Goal: Task Accomplishment & Management: Manage account settings

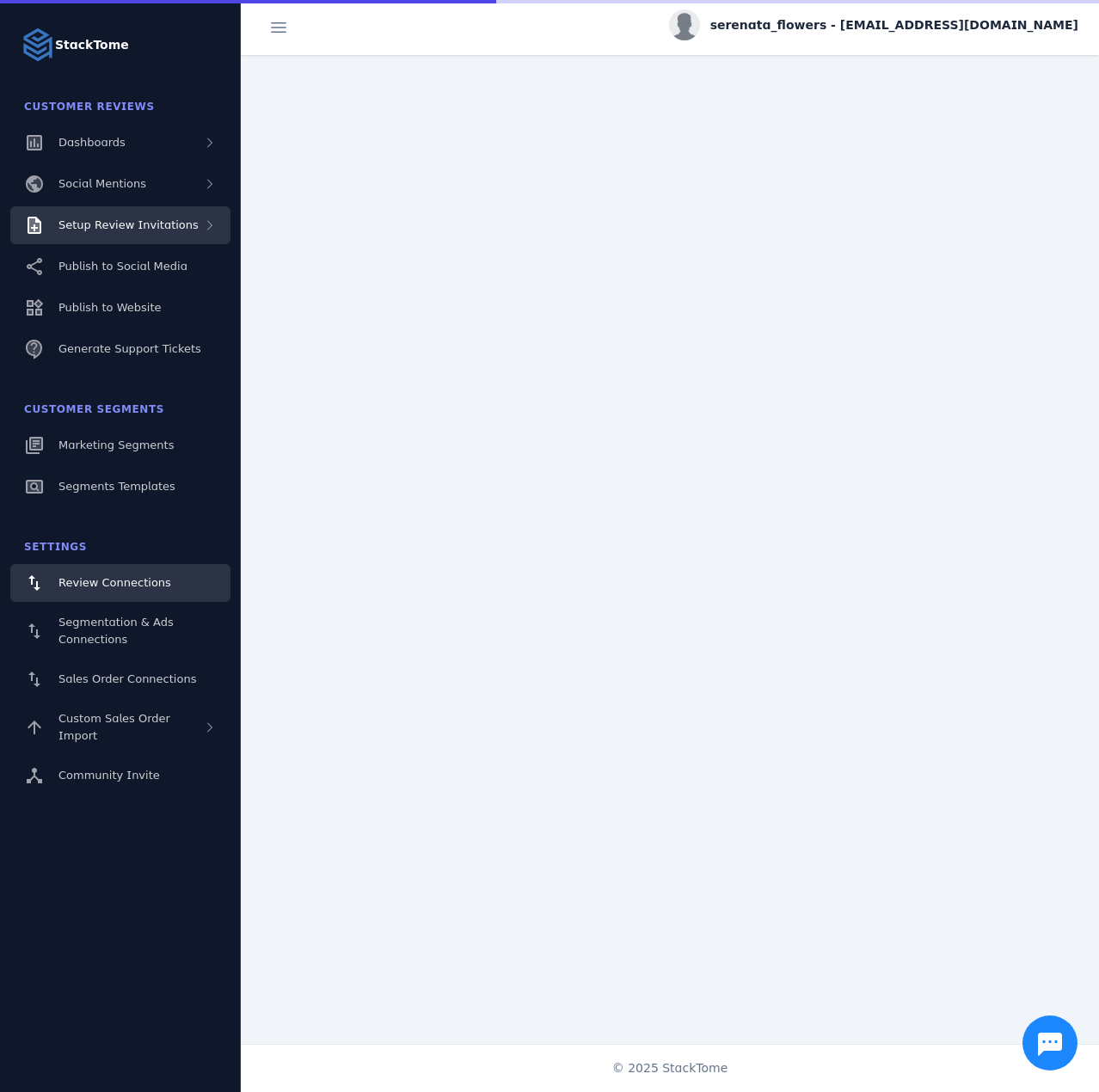
click at [179, 226] on span "Setup Review Invitations" at bounding box center [128, 225] width 140 height 13
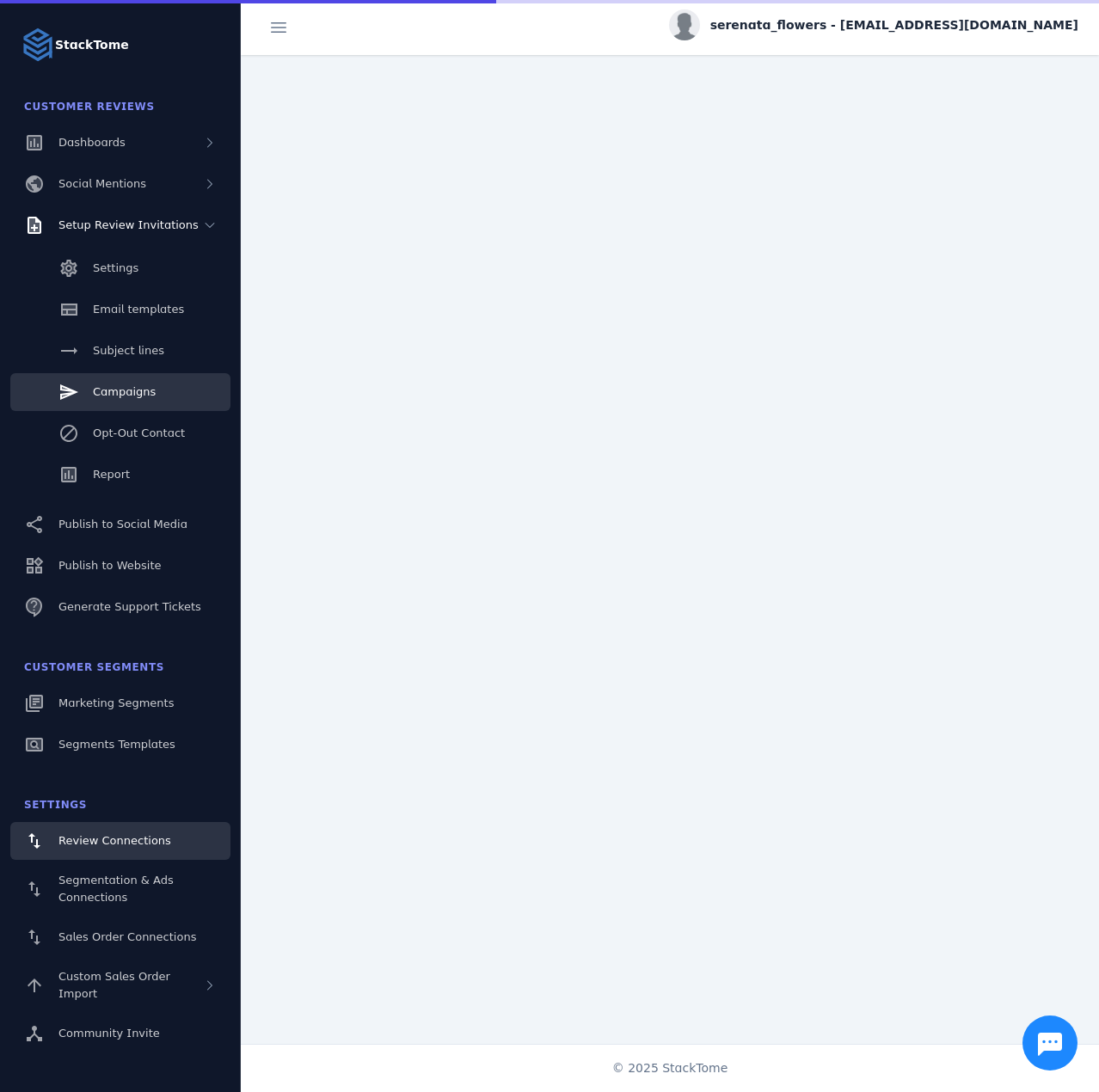
click at [145, 395] on span "Campaigns" at bounding box center [124, 392] width 63 height 13
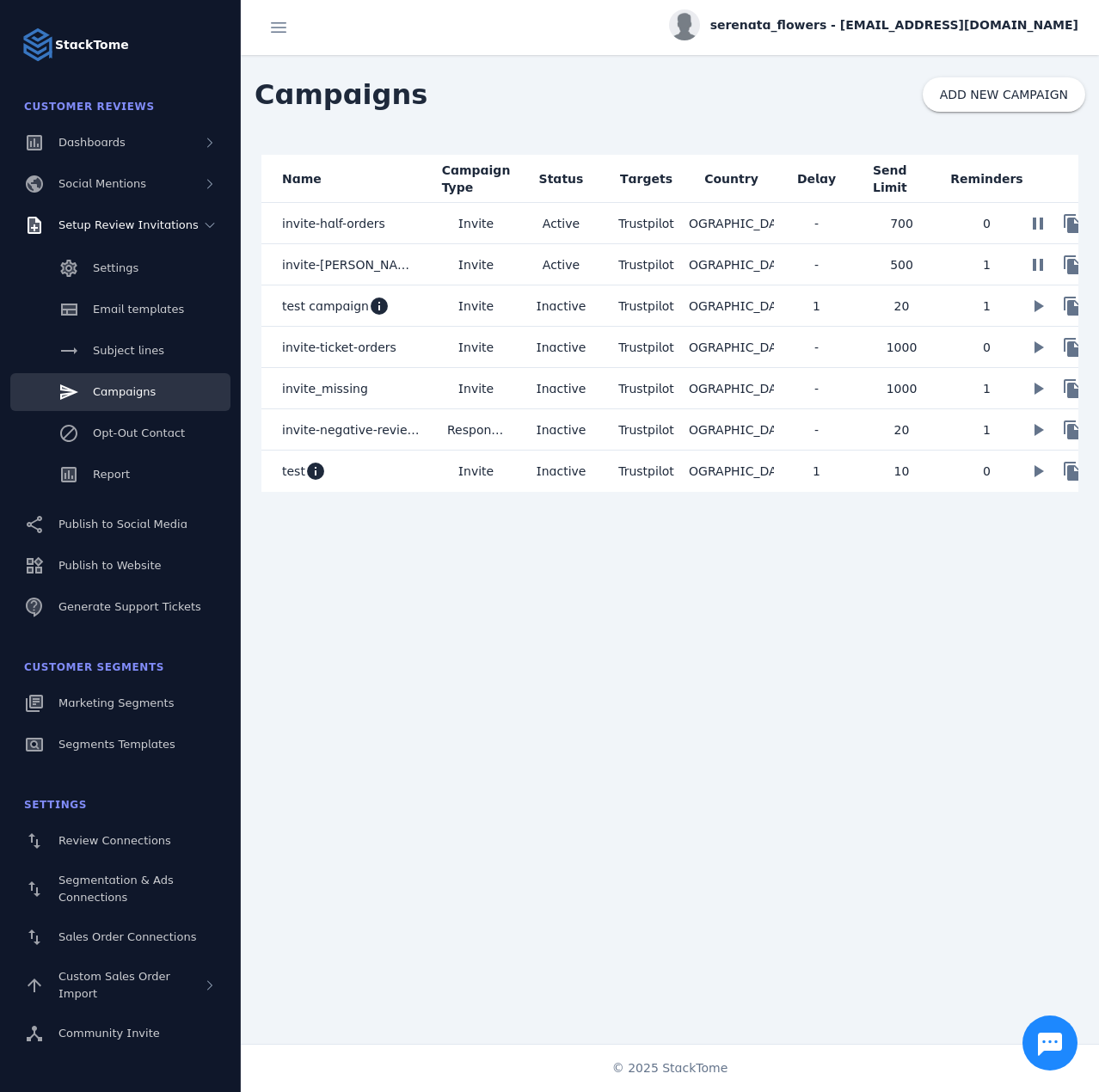
click at [507, 220] on mat-cell "Invite" at bounding box center [476, 223] width 85 height 42
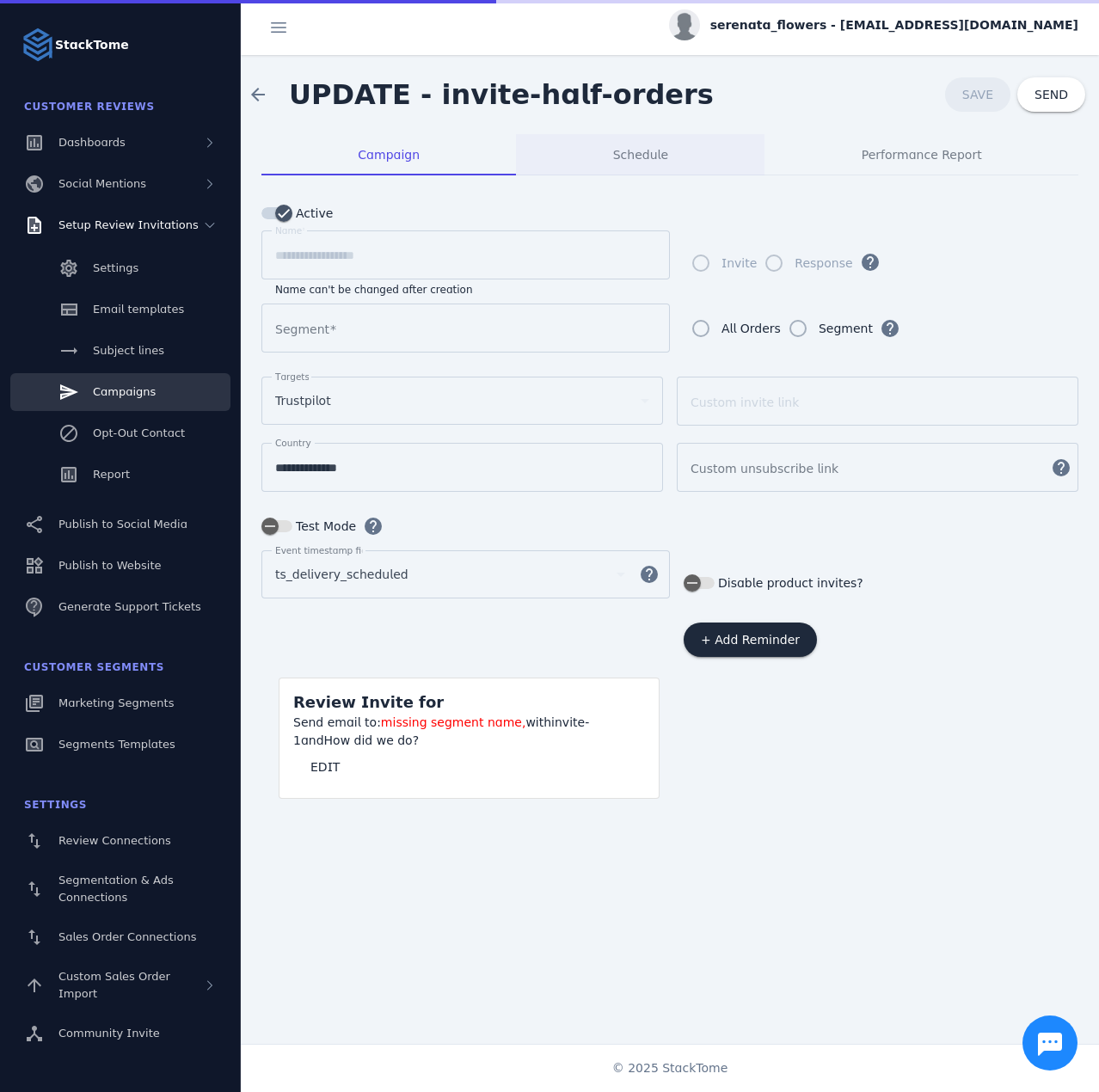
click at [633, 160] on span "Schedule" at bounding box center [640, 155] width 55 height 12
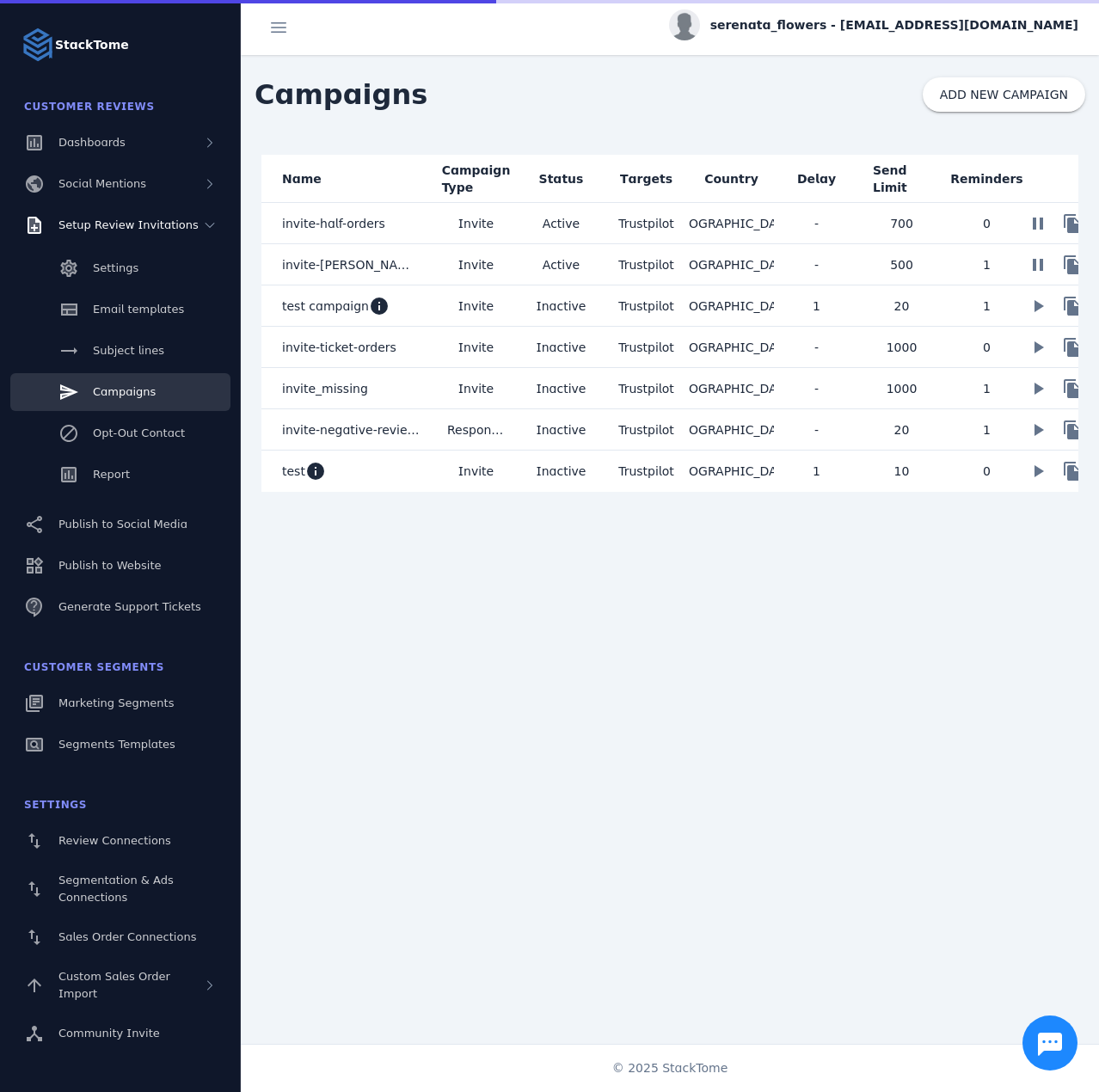
click at [543, 265] on mat-cell "Active" at bounding box center [562, 265] width 85 height 42
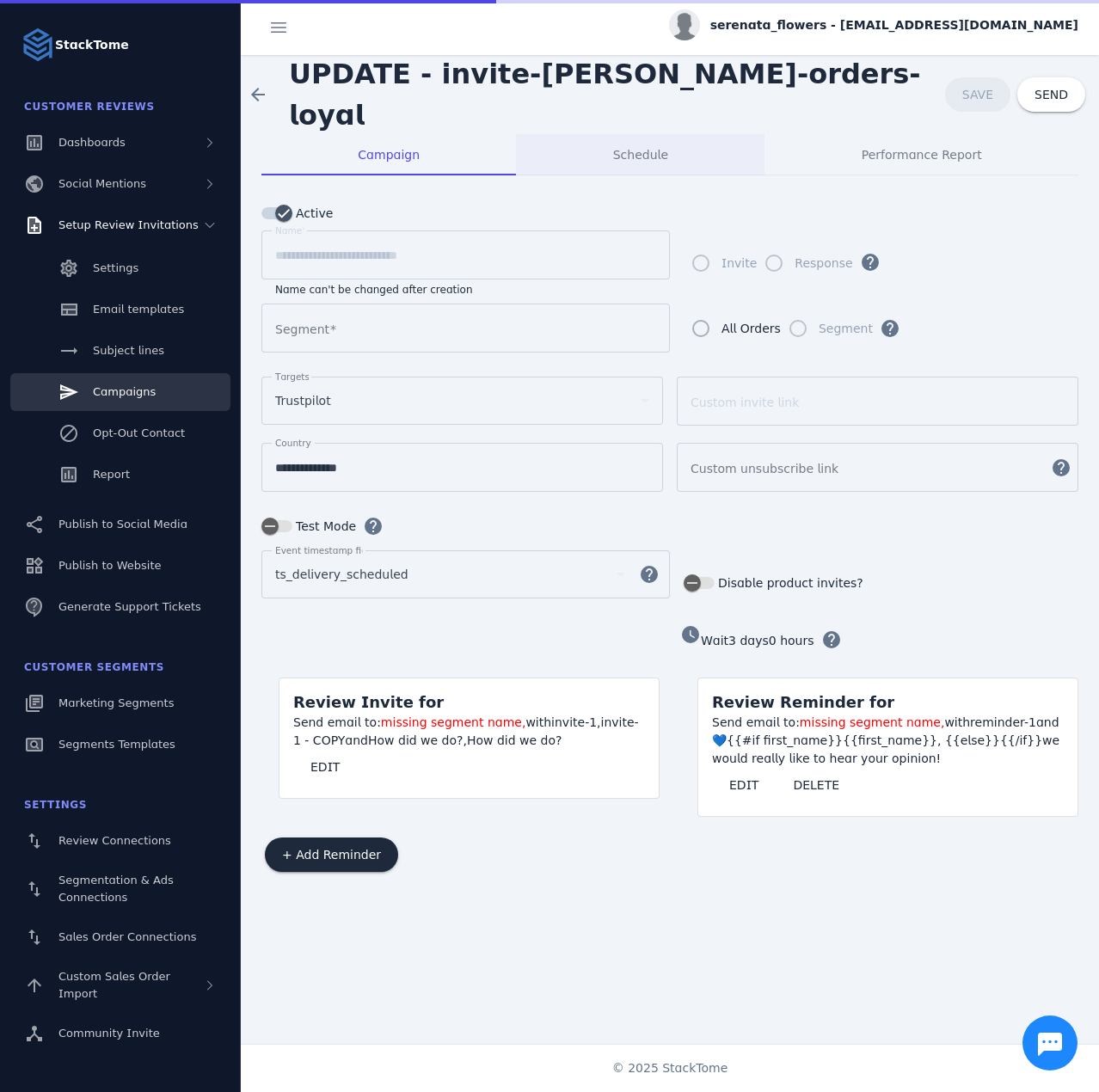
click at [686, 164] on div "Schedule" at bounding box center [640, 155] width 248 height 42
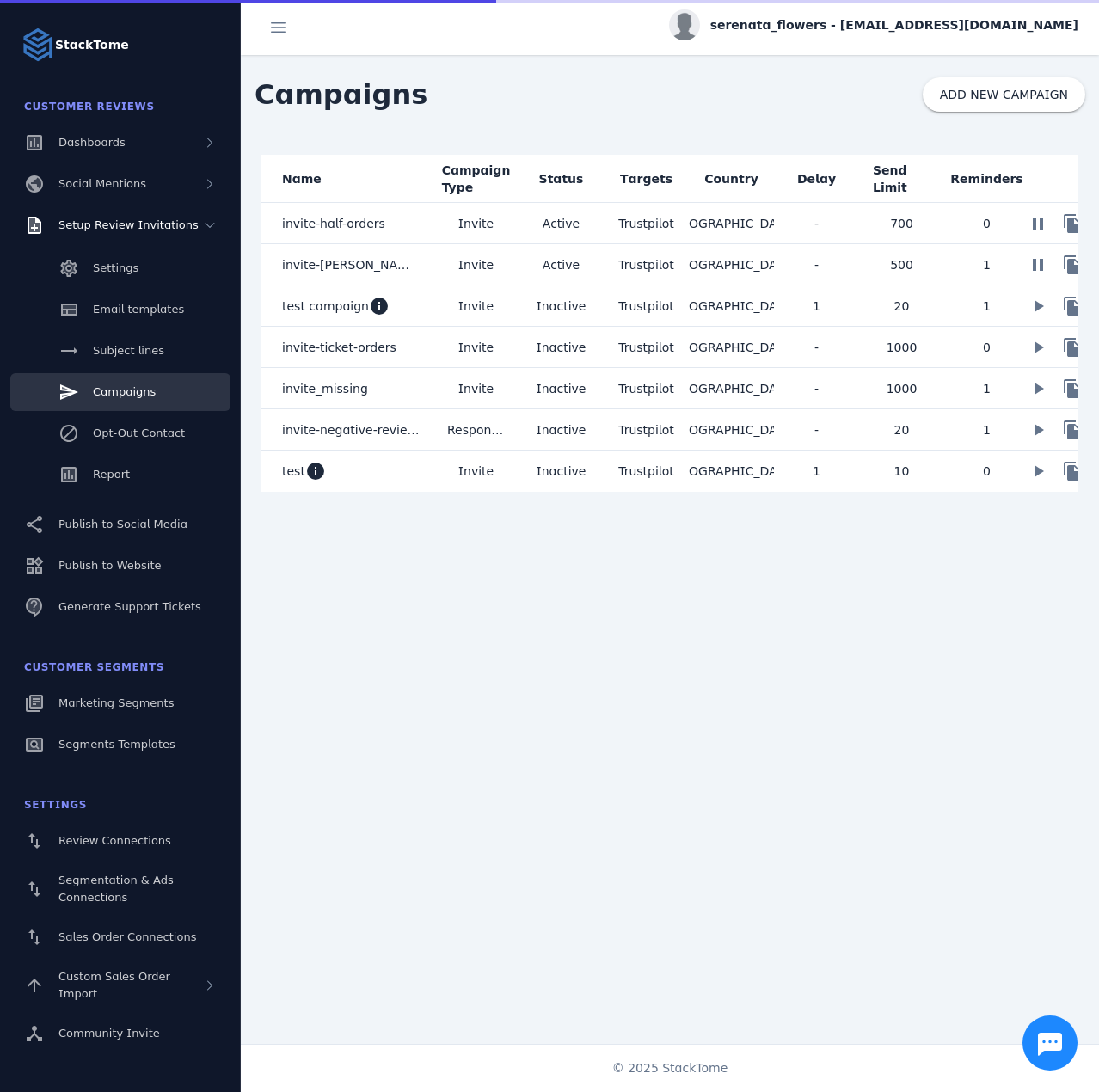
click at [893, 19] on span "serenata_flowers - [EMAIL_ADDRESS][DOMAIN_NAME]" at bounding box center [893, 25] width 368 height 18
click at [1002, 163] on span "Sign out" at bounding box center [1024, 166] width 50 height 20
